Goal: Task Accomplishment & Management: Complete application form

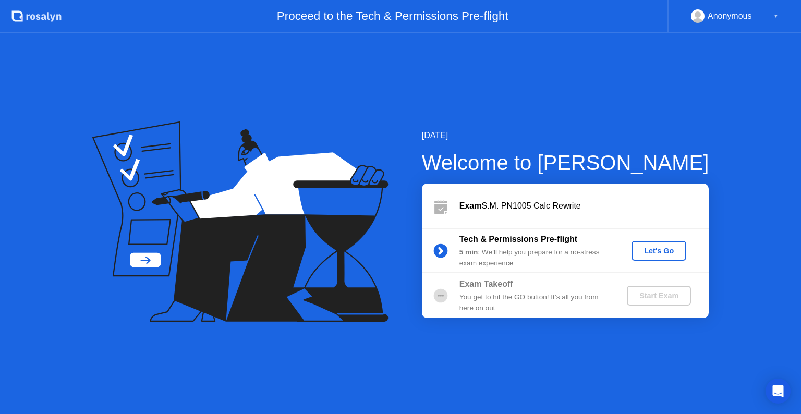
click at [643, 247] on div "Let's Go" at bounding box center [659, 251] width 46 height 8
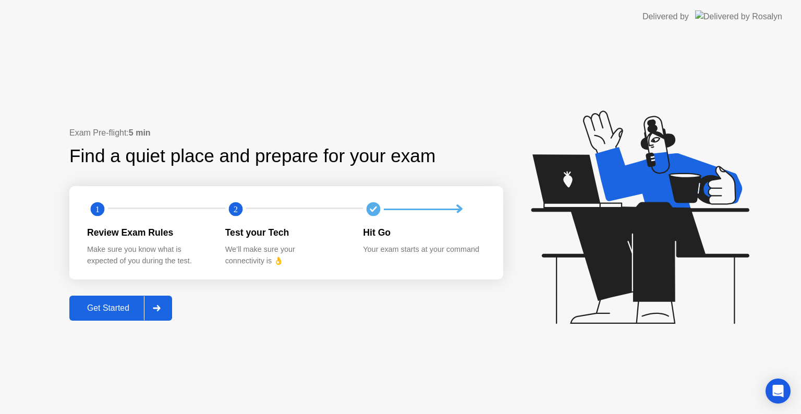
click at [113, 309] on div "Get Started" at bounding box center [107, 307] width 71 height 9
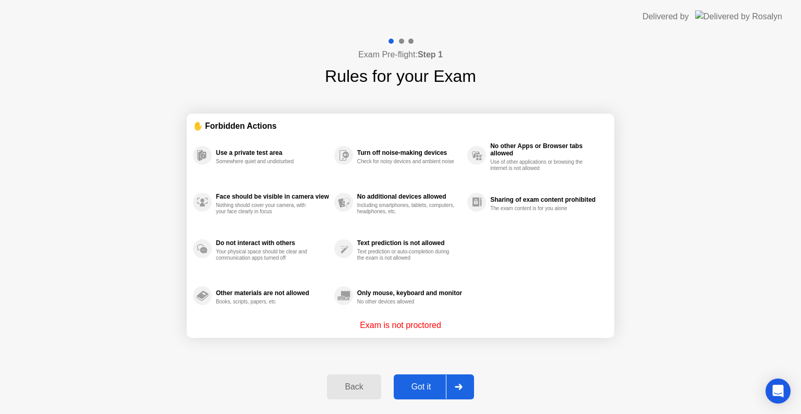
click at [460, 382] on div at bounding box center [458, 387] width 25 height 24
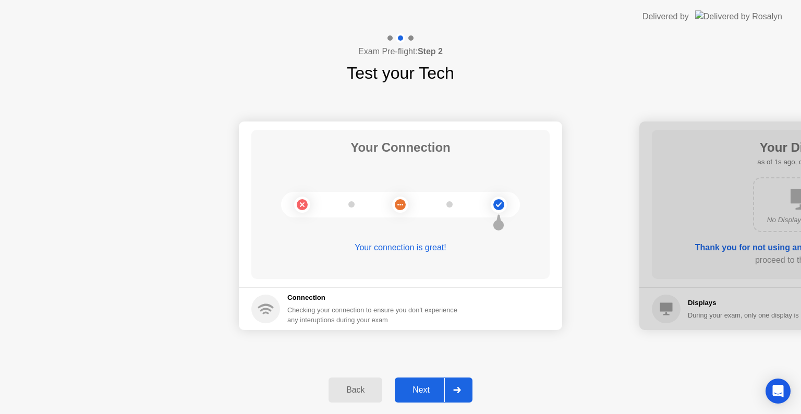
click at [461, 388] on icon at bounding box center [457, 390] width 8 height 6
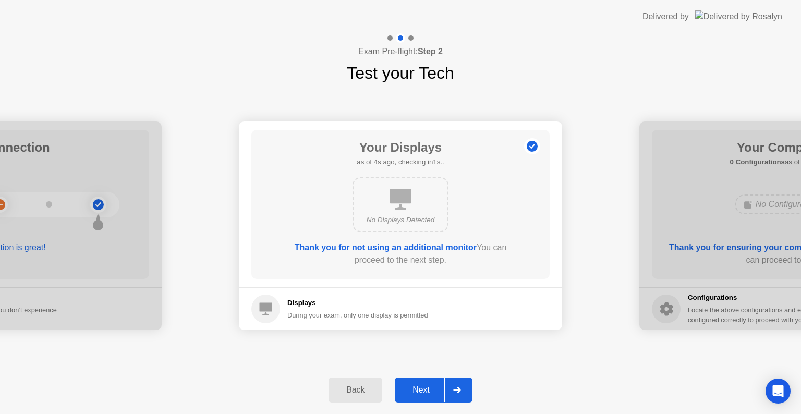
click at [417, 387] on div "Next" at bounding box center [421, 389] width 46 height 9
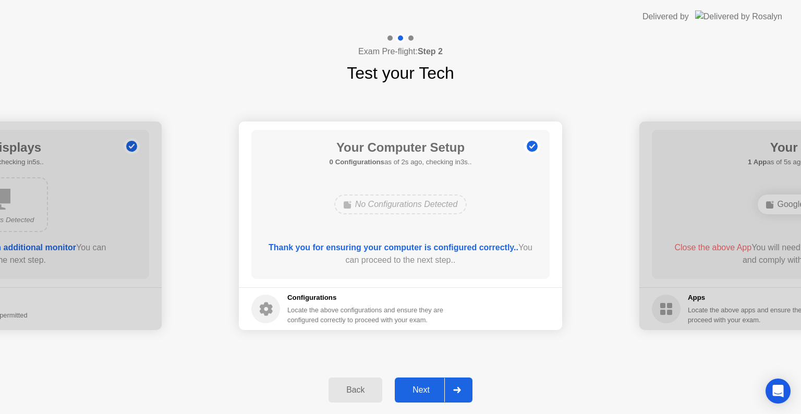
click at [461, 390] on div at bounding box center [456, 390] width 25 height 24
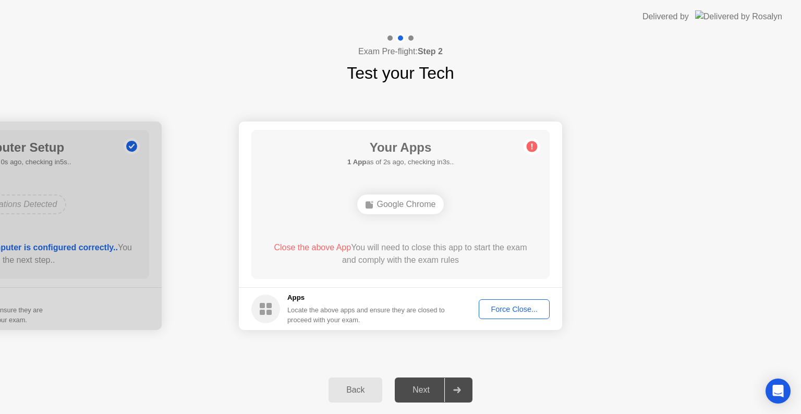
click at [490, 203] on div "Google Chrome" at bounding box center [400, 204] width 239 height 28
click at [455, 203] on div "Google Chrome" at bounding box center [400, 204] width 239 height 28
click at [507, 307] on div "Force Close..." at bounding box center [514, 309] width 64 height 8
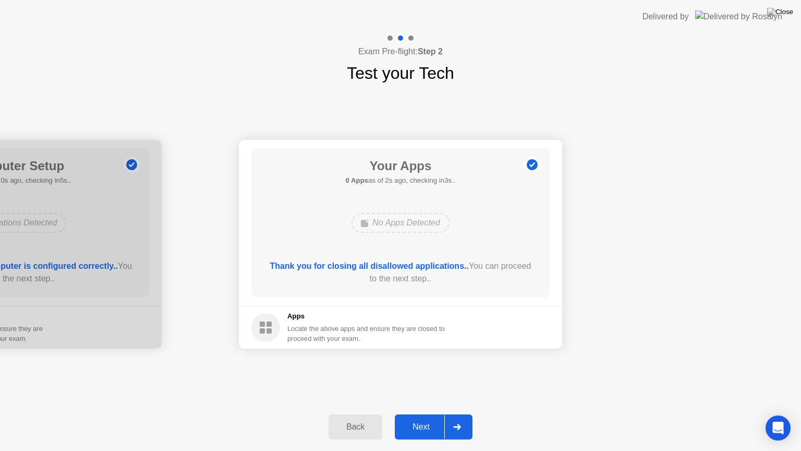
click at [464, 414] on div at bounding box center [456, 427] width 25 height 24
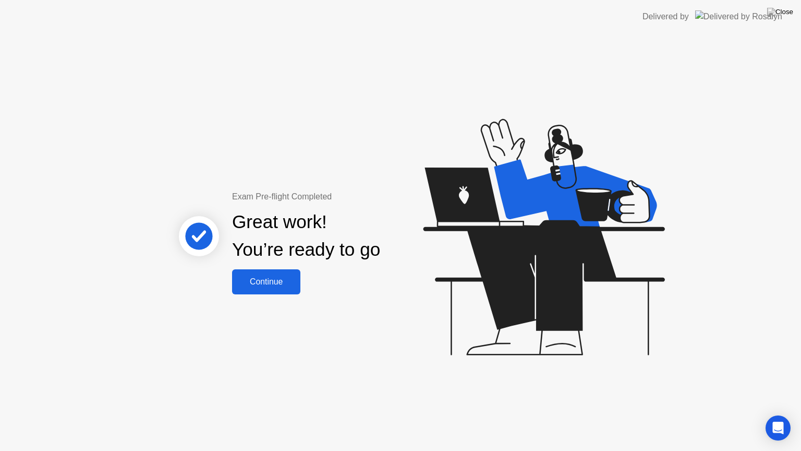
click at [272, 277] on div "Continue" at bounding box center [266, 281] width 62 height 9
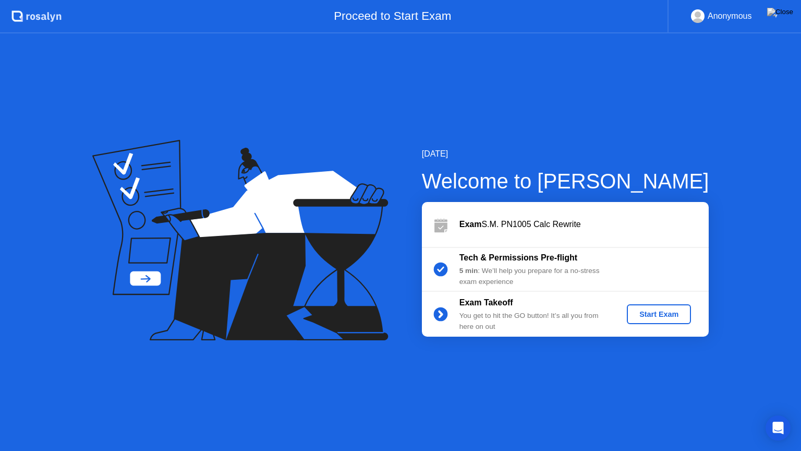
click at [648, 313] on div "Start Exam" at bounding box center [659, 314] width 56 height 8
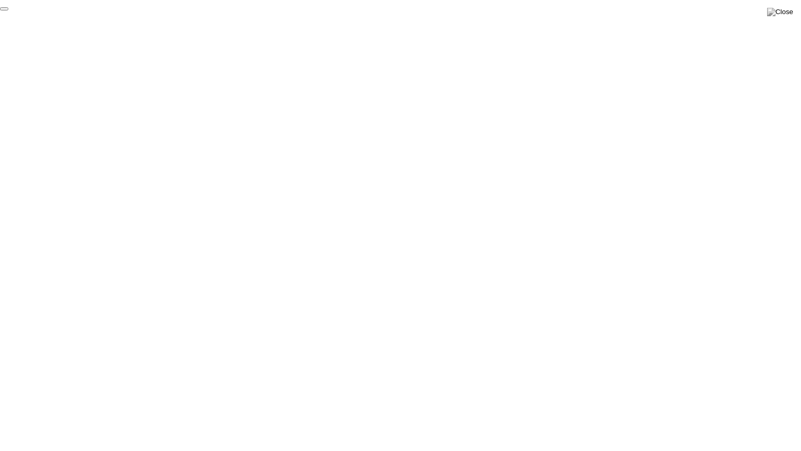
click div "End Proctoring Session"
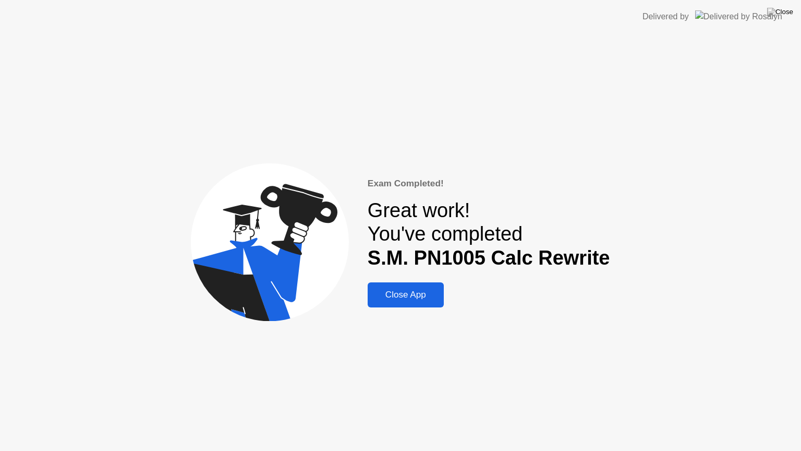
click at [375, 294] on div "Close App" at bounding box center [406, 294] width 70 height 10
